Goal: Information Seeking & Learning: Understand process/instructions

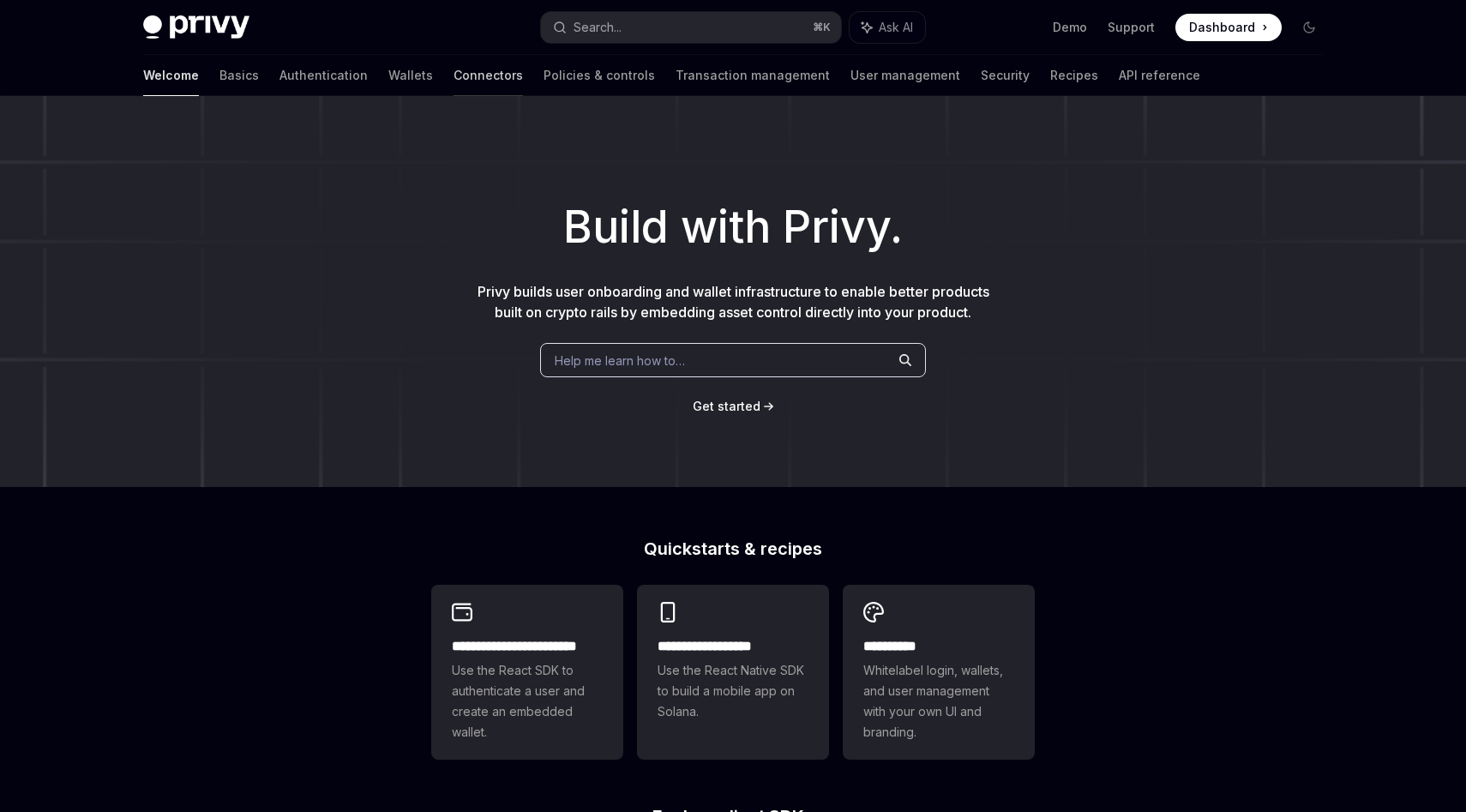
click at [453, 67] on link "Connectors" at bounding box center [488, 75] width 69 height 41
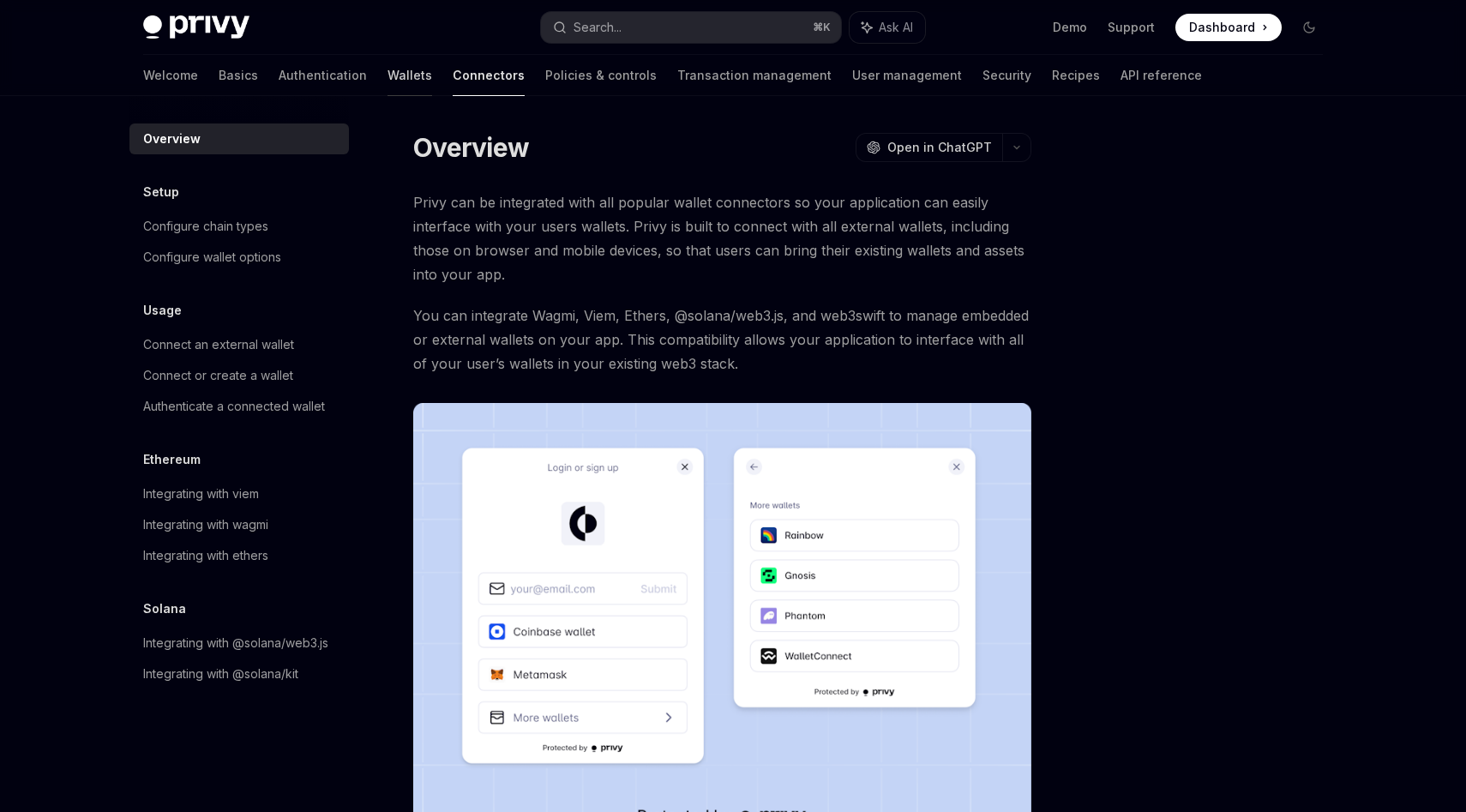
click at [388, 68] on link "Wallets" at bounding box center [410, 75] width 45 height 41
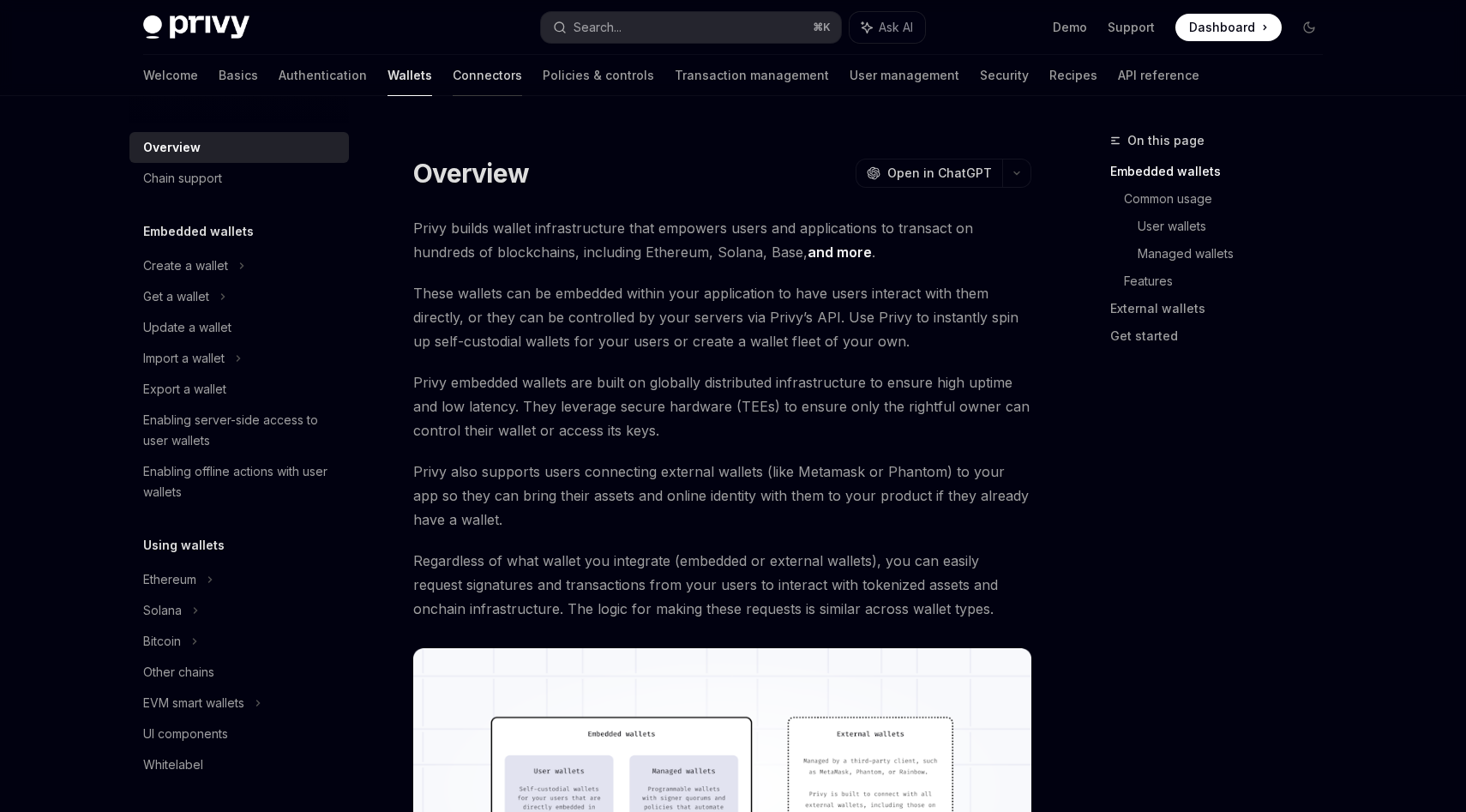
click at [453, 80] on link "Connectors" at bounding box center [487, 75] width 69 height 41
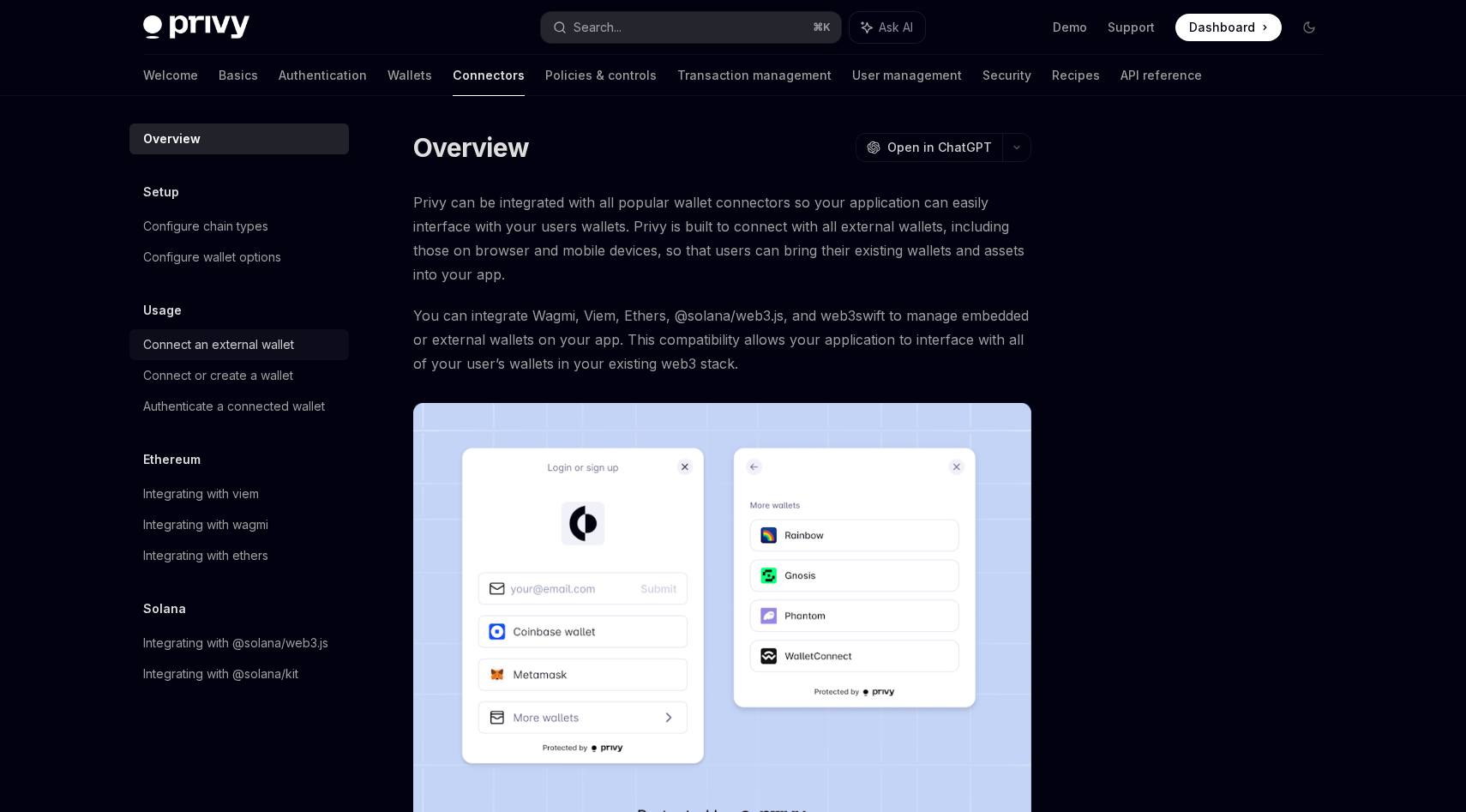
click at [221, 346] on div "Connect an external wallet" at bounding box center [219, 344] width 151 height 21
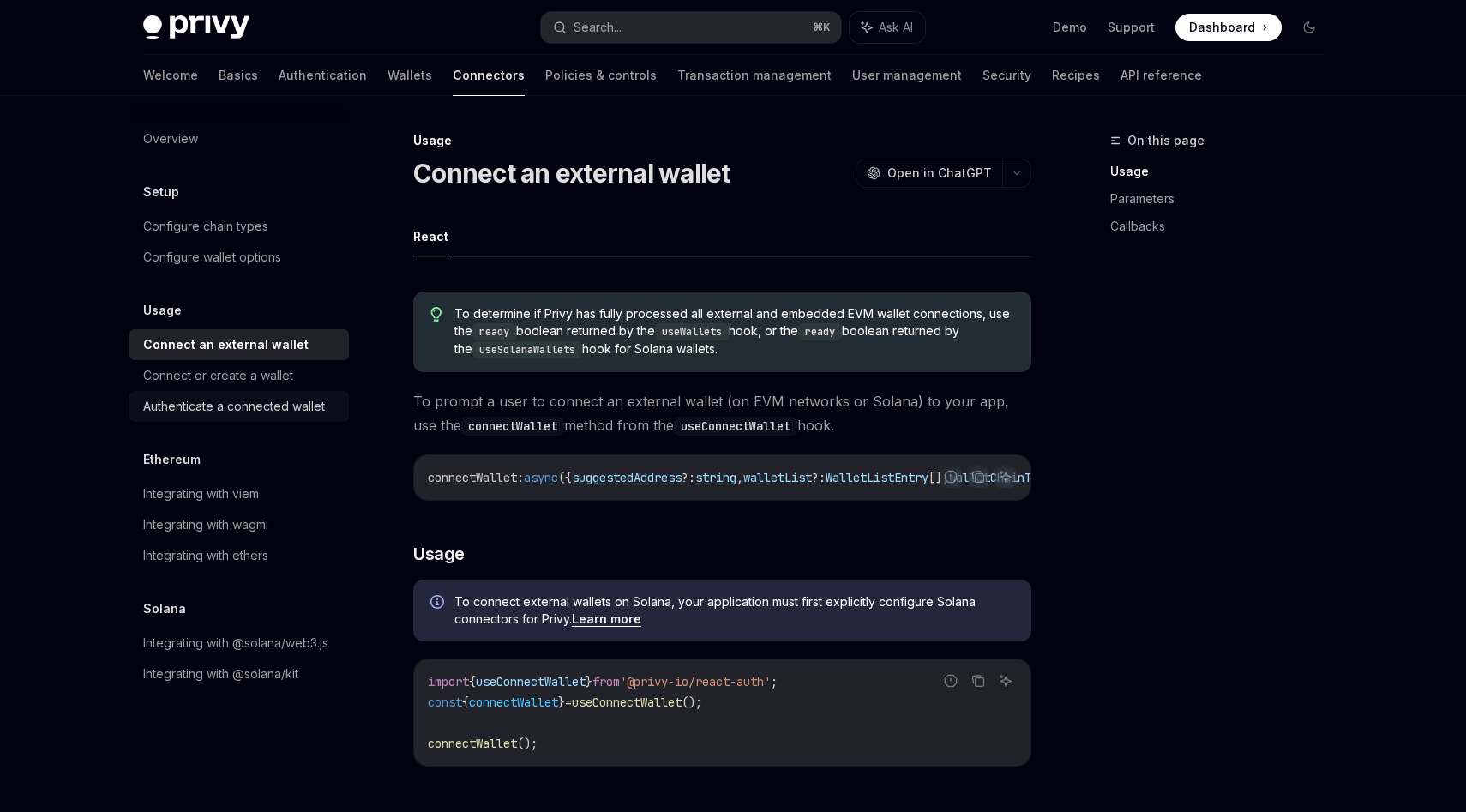
click at [233, 410] on div "Authenticate a connected wallet" at bounding box center [234, 406] width 182 height 21
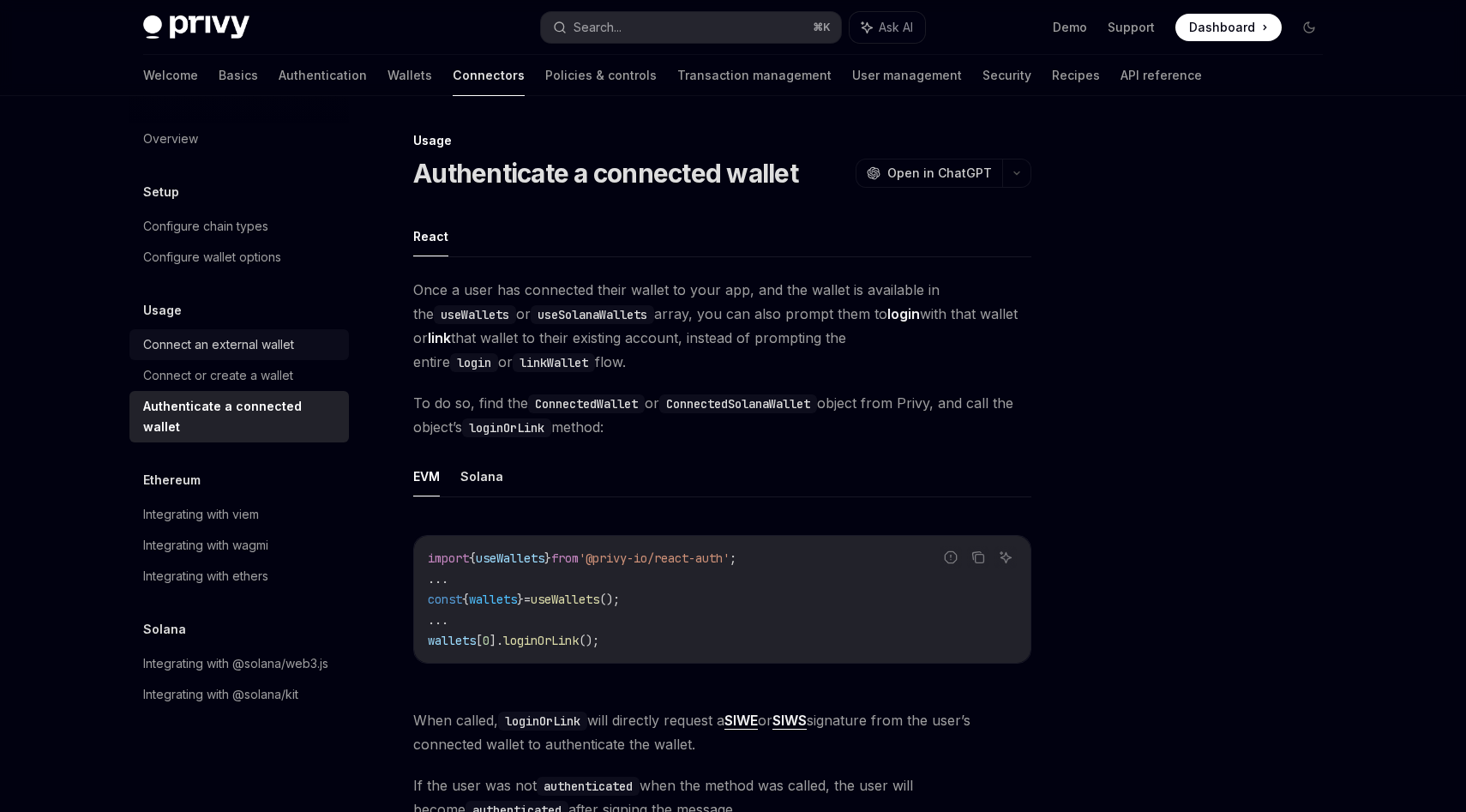
click at [238, 342] on div "Connect an external wallet" at bounding box center [219, 344] width 151 height 21
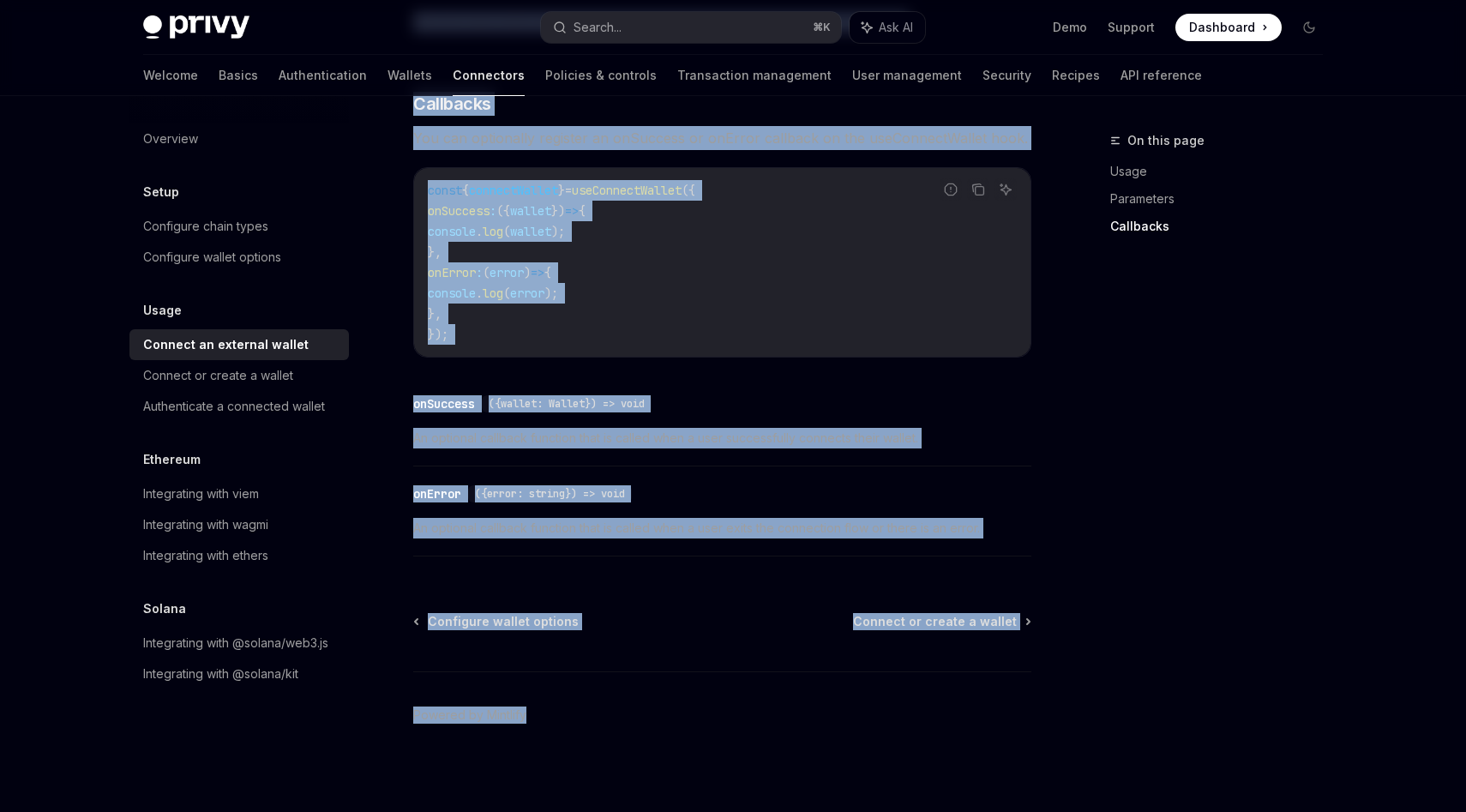
scroll to position [1066, 0]
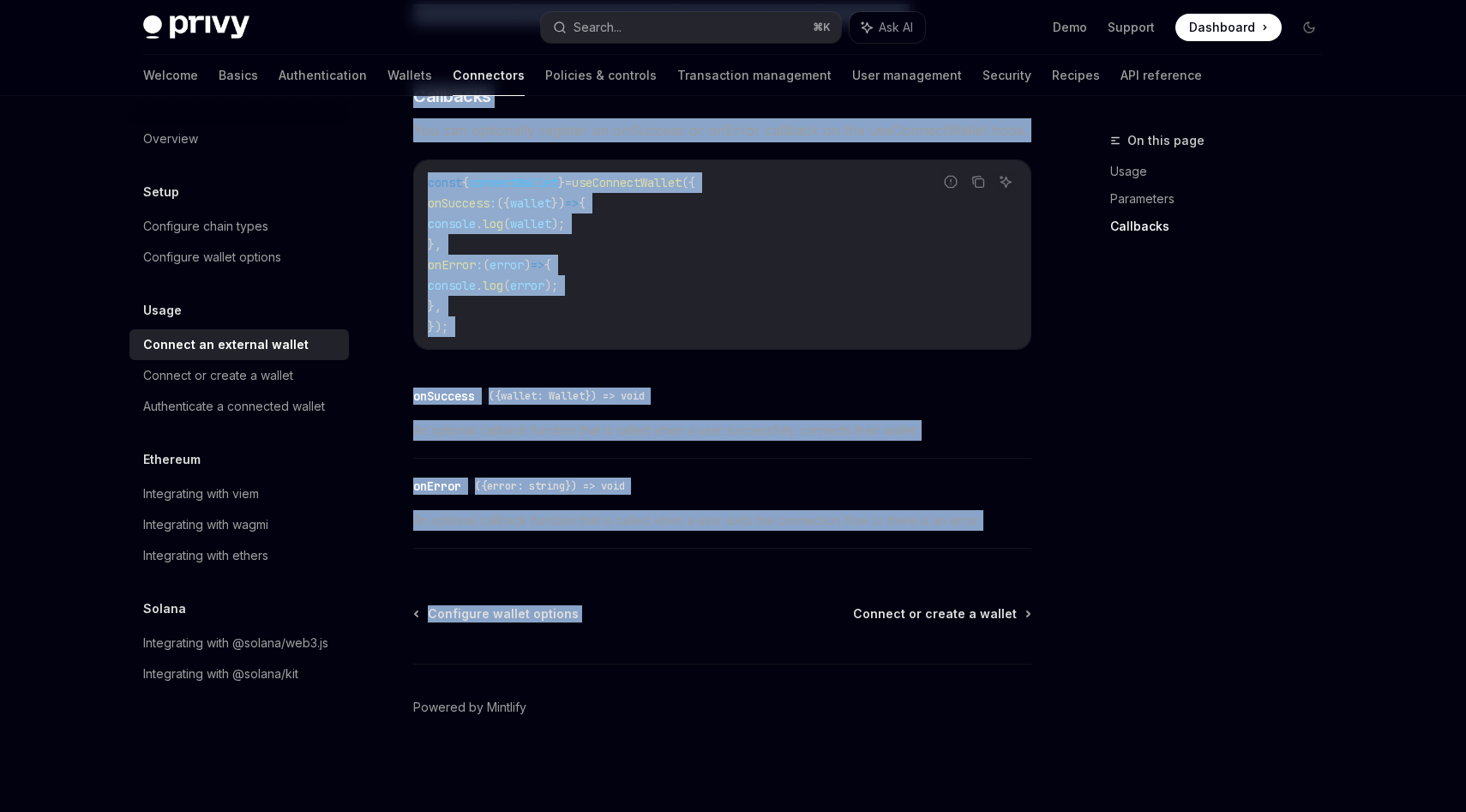
drag, startPoint x: 405, startPoint y: 139, endPoint x: 997, endPoint y: 581, distance: 738.8
copy div "Lorem Ipsumdo si ametcons adipis ElitSE Doei te InciDID UtlaBO Etdo ma AliqUAE …"
click at [249, 405] on div "Authenticate a connected wallet" at bounding box center [234, 406] width 182 height 21
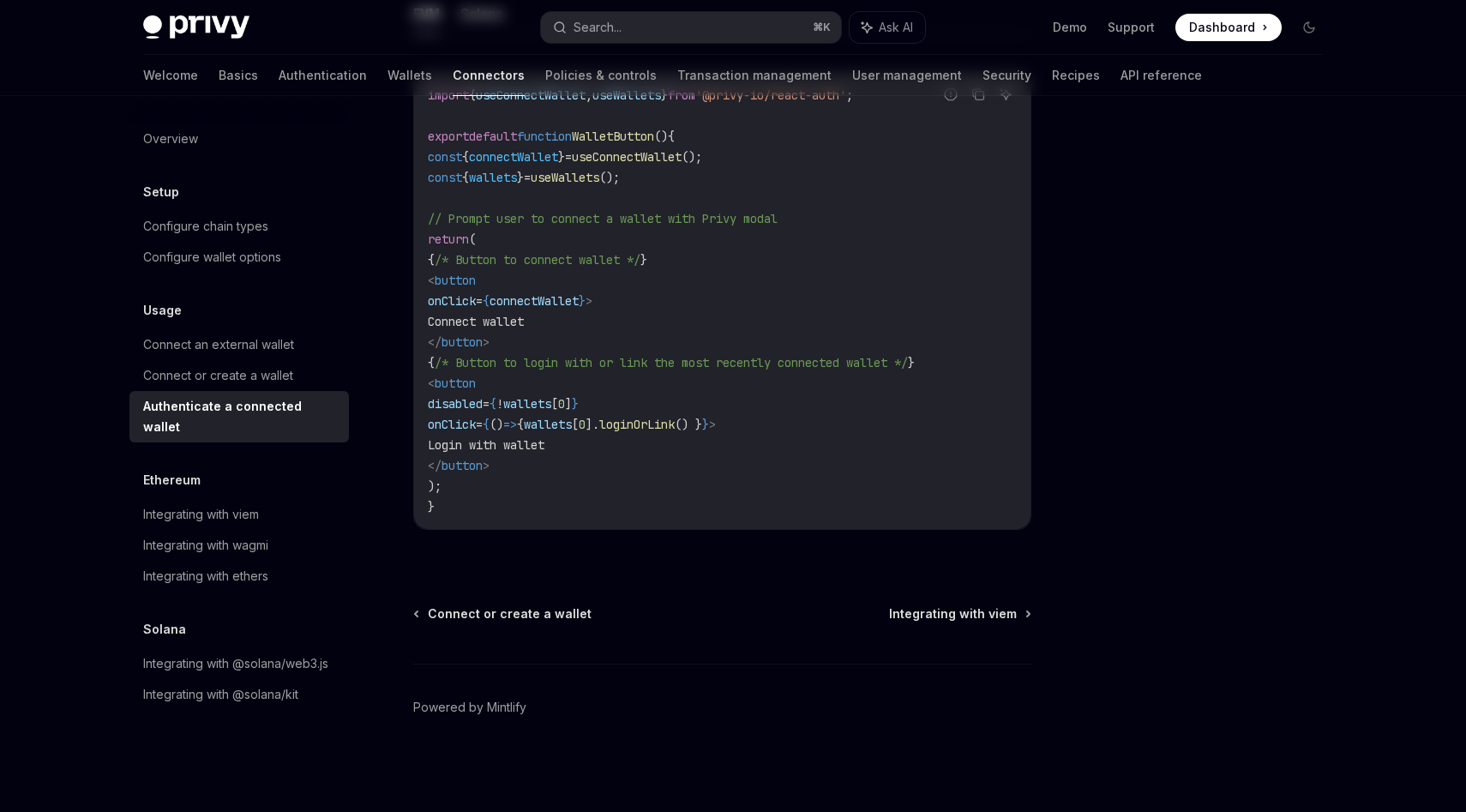
type textarea "*"
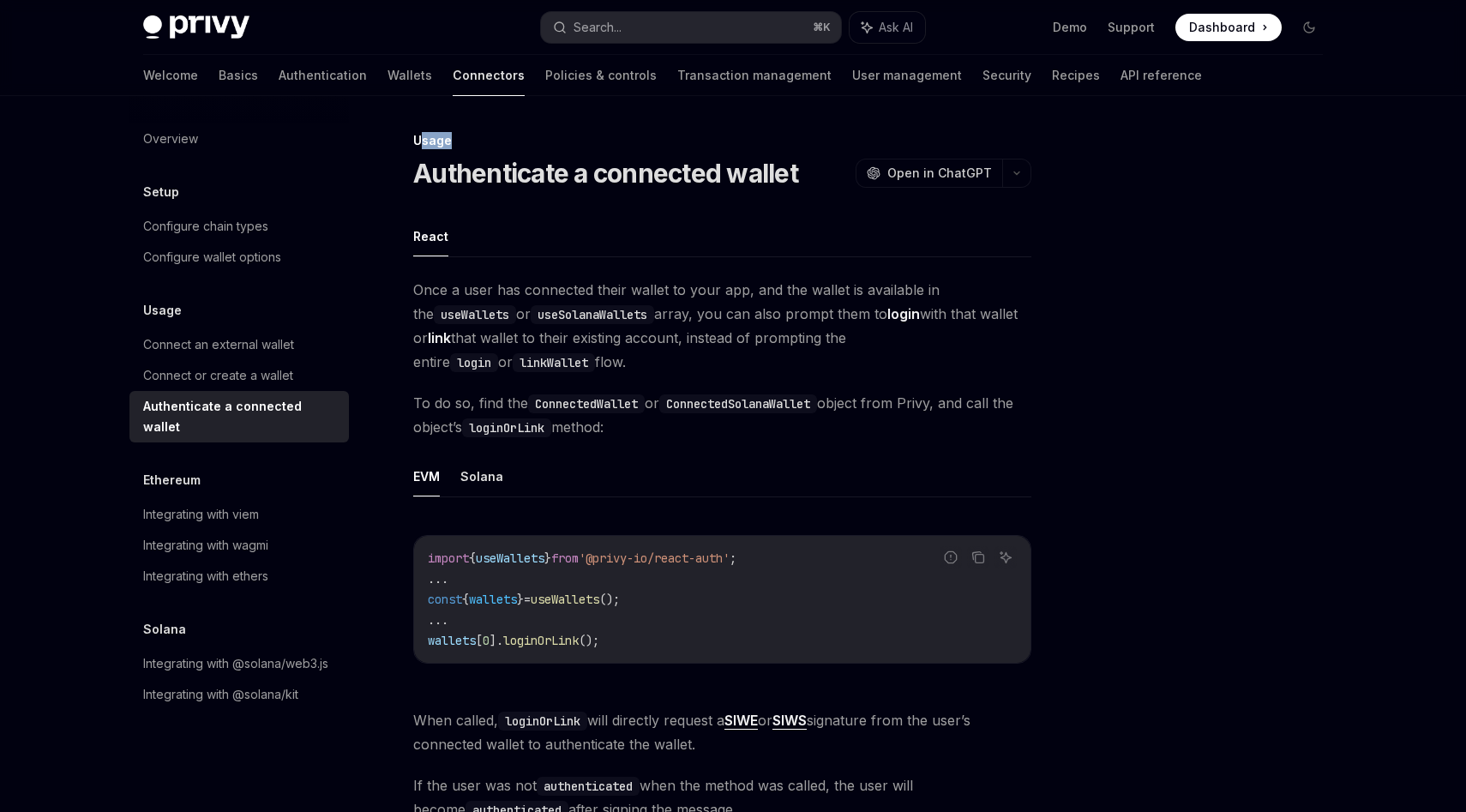
drag, startPoint x: 417, startPoint y: 139, endPoint x: 460, endPoint y: 147, distance: 43.7
click at [460, 147] on div "Usage" at bounding box center [722, 140] width 618 height 17
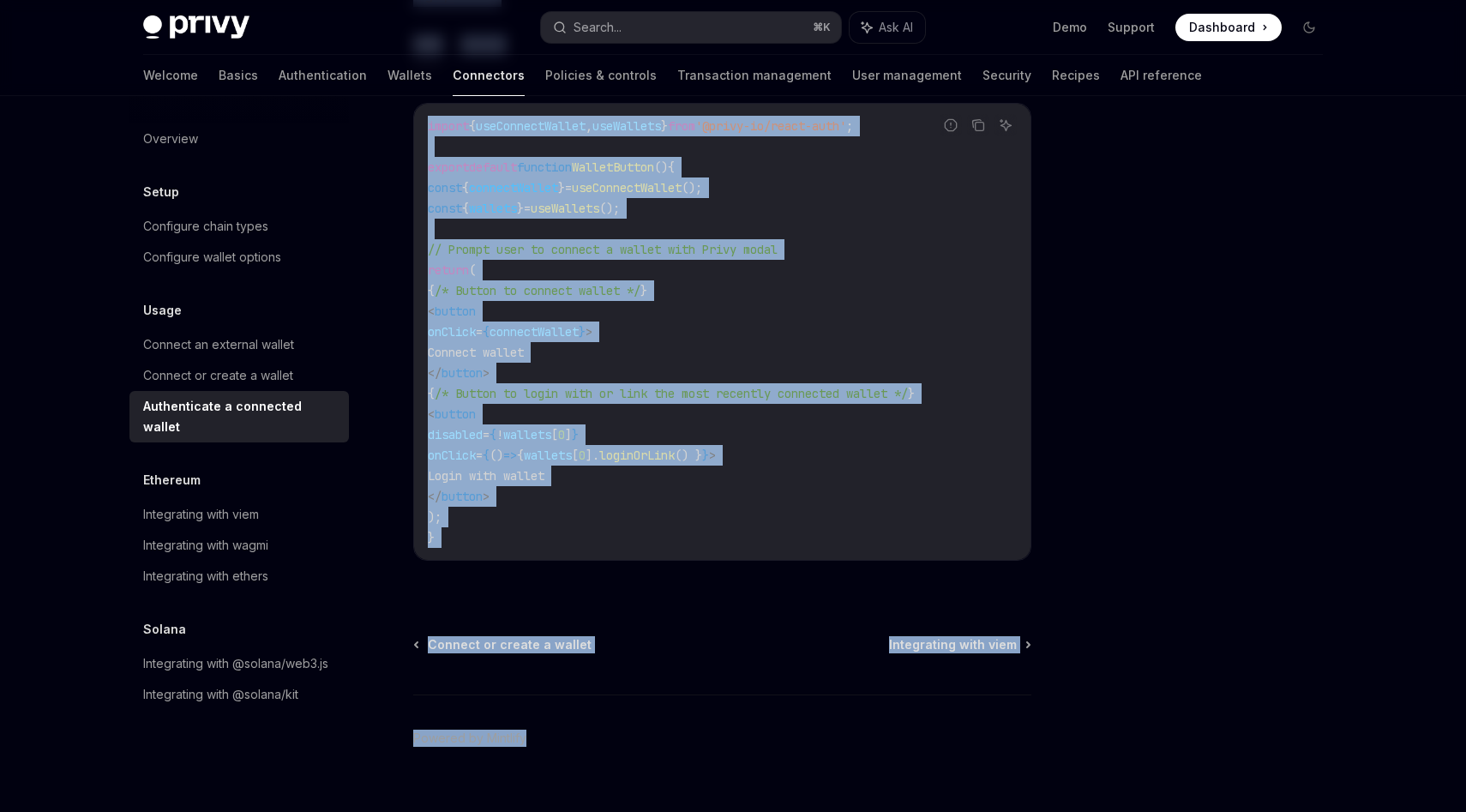
scroll to position [1000, 0]
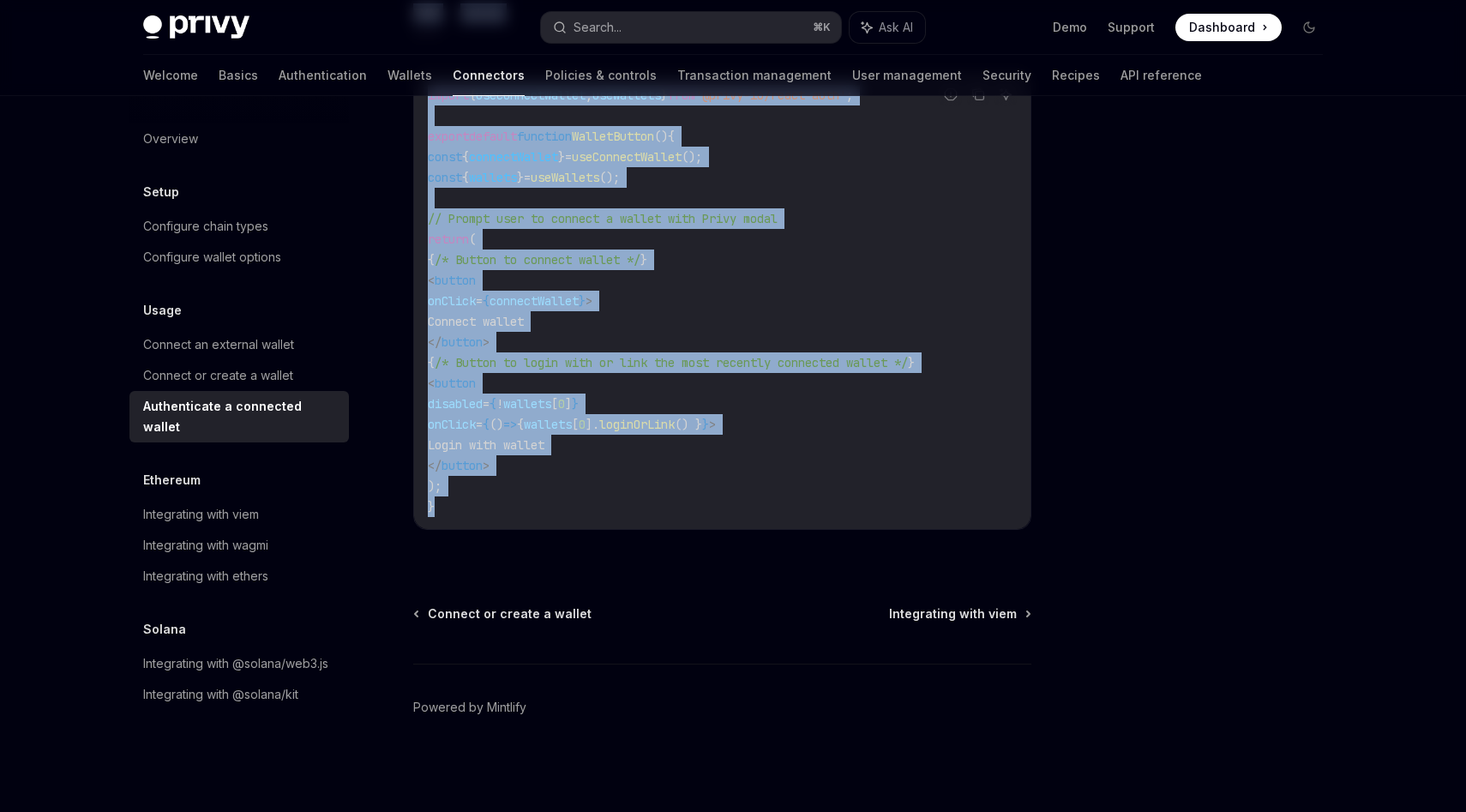
drag, startPoint x: 414, startPoint y: 139, endPoint x: 812, endPoint y: 537, distance: 562.9
copy div "Lorem Ipsumdolorsi a consectet adipis ElitSE Doei te InciDID UtlaBO Etdo ma Ali…"
